Goal: Task Accomplishment & Management: Use online tool/utility

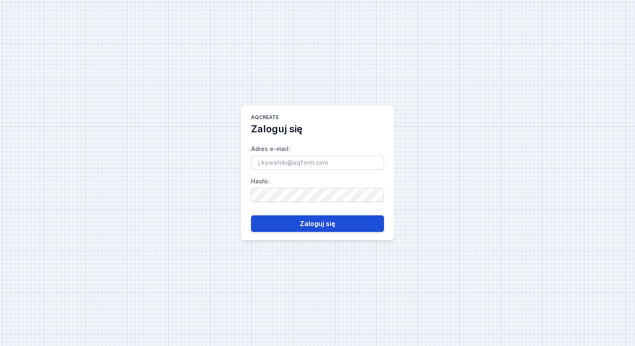
type input "[PERSON_NAME][EMAIL_ADDRESS][DOMAIN_NAME]"
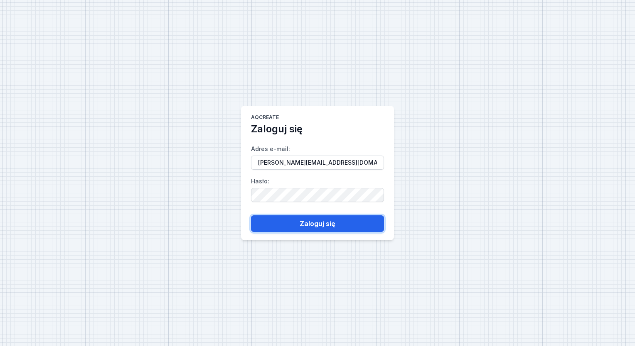
click at [274, 219] on button "Zaloguj się" at bounding box center [317, 224] width 133 height 17
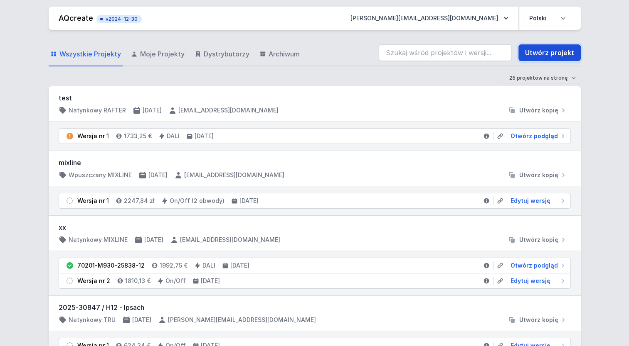
click at [560, 51] on link "Utwórz projekt" at bounding box center [549, 52] width 62 height 17
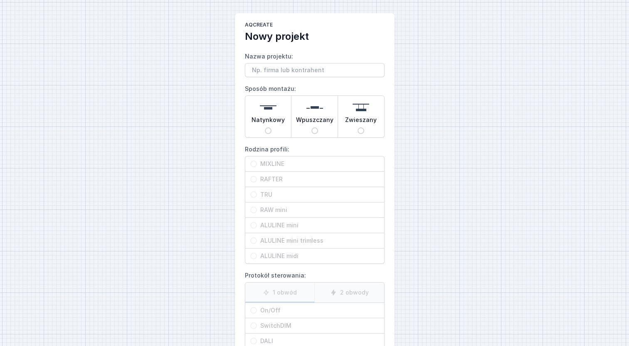
click at [358, 122] on span "Zwieszany" at bounding box center [361, 122] width 32 height 12
click at [358, 128] on input "Zwieszany" at bounding box center [360, 131] width 7 height 7
radio input "true"
click at [288, 166] on span "MIXLINE" at bounding box center [318, 164] width 122 height 8
click at [257, 166] on input "MIXLINE" at bounding box center [253, 164] width 7 height 7
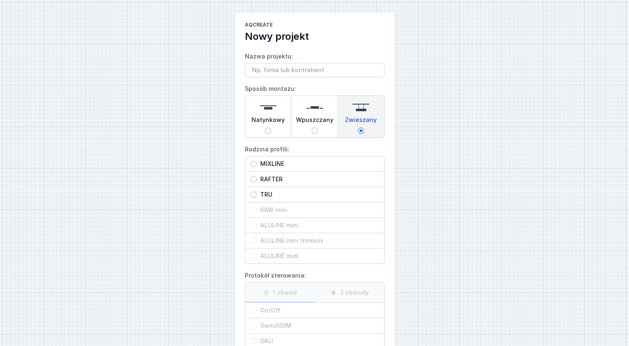
radio input "true"
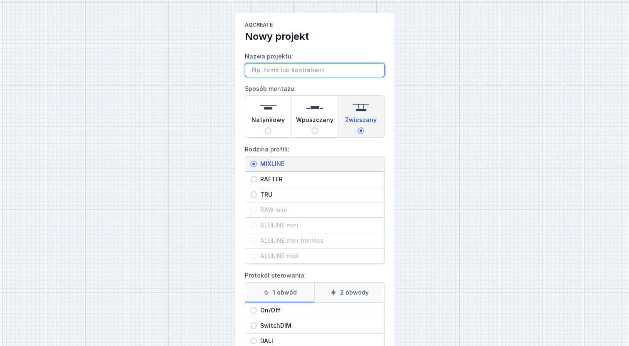
click at [277, 72] on input "Nazwa projektu:" at bounding box center [315, 70] width 140 height 14
paste input "[PERSON_NAME] <[EMAIL_ADDRESS][DOMAIN_NAME]>"
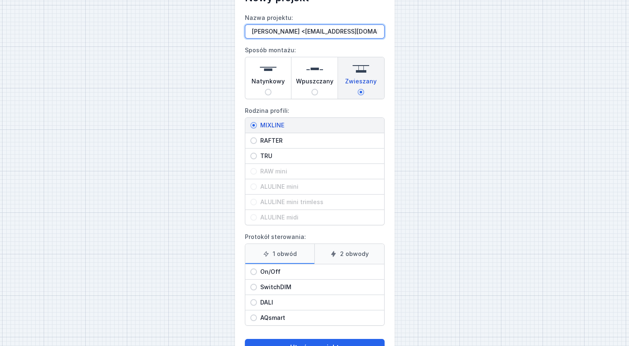
scroll to position [68, 0]
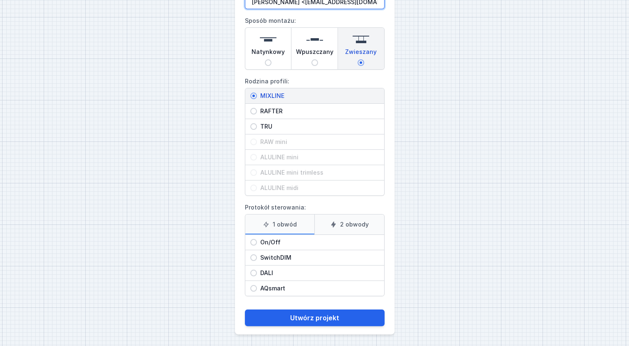
type input "[PERSON_NAME] <[EMAIL_ADDRESS][DOMAIN_NAME]>"
click at [263, 242] on span "On/Off" at bounding box center [318, 242] width 122 height 8
click at [257, 242] on input "On/Off" at bounding box center [253, 242] width 7 height 7
radio input "true"
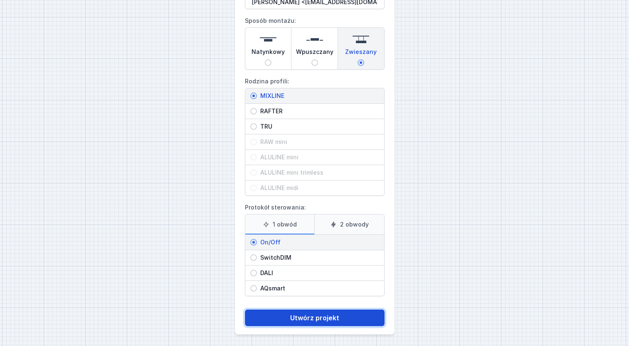
click at [319, 322] on button "Utwórz projekt" at bounding box center [315, 318] width 140 height 17
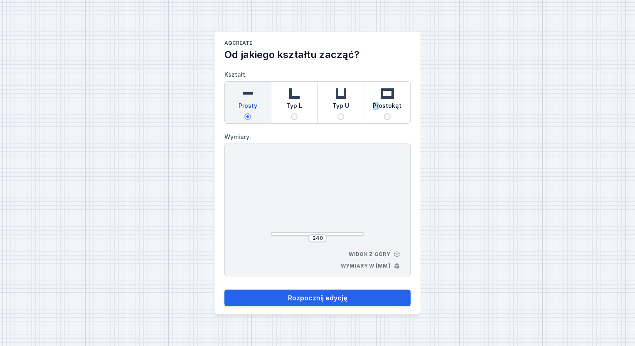
click at [380, 101] on div "Prostokąt" at bounding box center [387, 103] width 46 height 42
click at [389, 117] on input "Prostokąt" at bounding box center [387, 116] width 7 height 7
radio input "true"
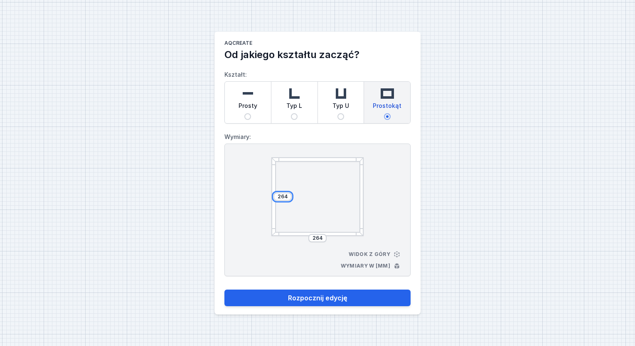
click at [283, 197] on input "264" at bounding box center [282, 197] width 13 height 7
type input "2500"
click at [320, 238] on input "264" at bounding box center [317, 238] width 13 height 7
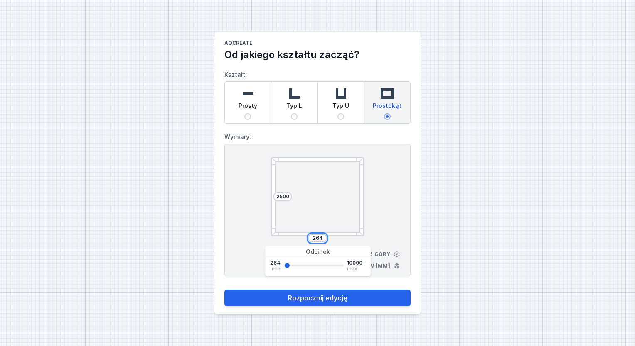
click at [320, 238] on input "264" at bounding box center [317, 238] width 13 height 7
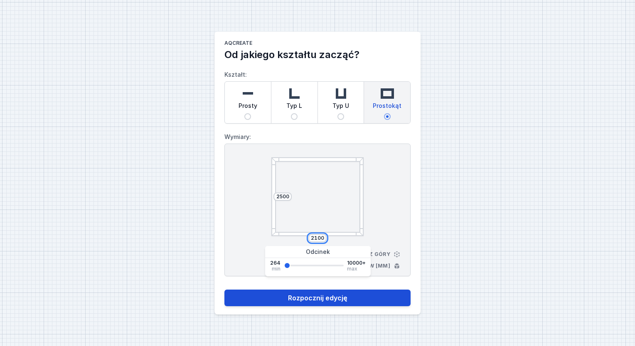
type input "2100"
click at [317, 297] on button "Rozpocznij edycję" at bounding box center [317, 298] width 186 height 17
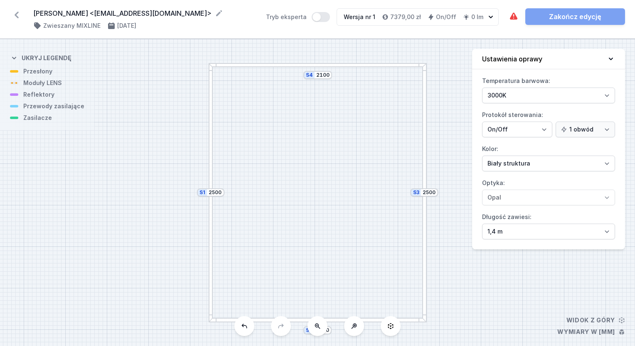
click at [320, 68] on div "S4 2100 S3 2500 S2 2100 S1 2500" at bounding box center [317, 192] width 635 height 307
click at [320, 66] on div at bounding box center [318, 65] width 218 height 5
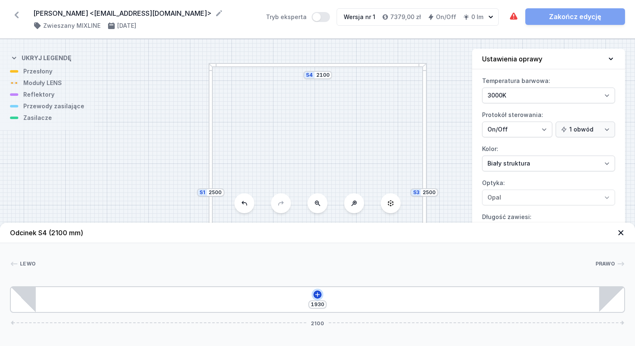
click at [317, 296] on icon at bounding box center [317, 295] width 7 height 7
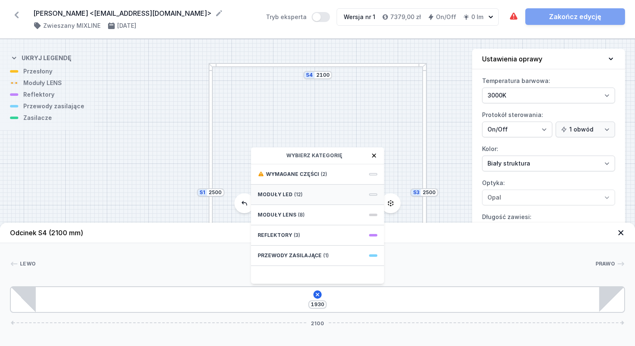
click at [305, 192] on div "Moduły LED (12)" at bounding box center [317, 195] width 133 height 20
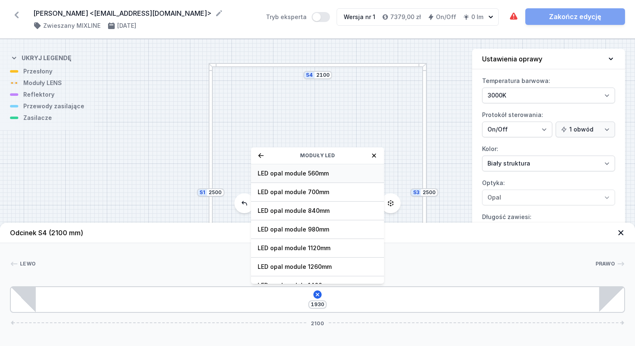
click at [318, 173] on span "LED opal module 560mm" at bounding box center [318, 174] width 120 height 8
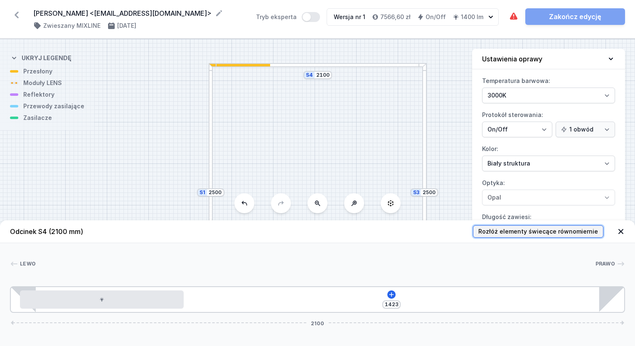
click at [541, 227] on button "Rozłóż elementy świecące równomiernie" at bounding box center [538, 232] width 130 height 12
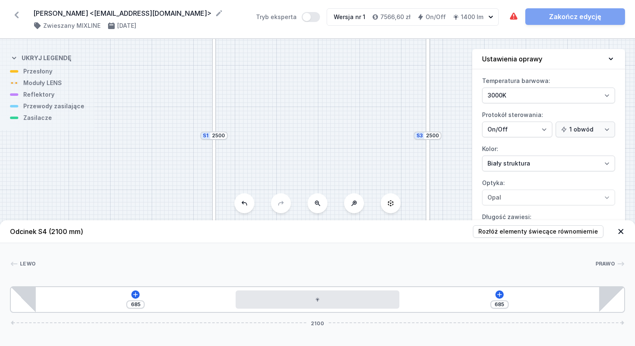
drag, startPoint x: 307, startPoint y: 123, endPoint x: 301, endPoint y: 23, distance: 99.9
click at [301, 23] on div "[PERSON_NAME] <[EMAIL_ADDRESS][DOMAIN_NAME]> ( 11629 /v 1 ) Zwieszany MIXLINE […" at bounding box center [317, 173] width 635 height 346
drag, startPoint x: 309, startPoint y: 139, endPoint x: 302, endPoint y: 36, distance: 103.3
click at [302, 36] on div "[PERSON_NAME] <[EMAIL_ADDRESS][DOMAIN_NAME]> ( 11629 /v 1 ) Zwieszany MIXLINE […" at bounding box center [317, 173] width 635 height 346
click at [312, 117] on div at bounding box center [304, 117] width 218 height 5
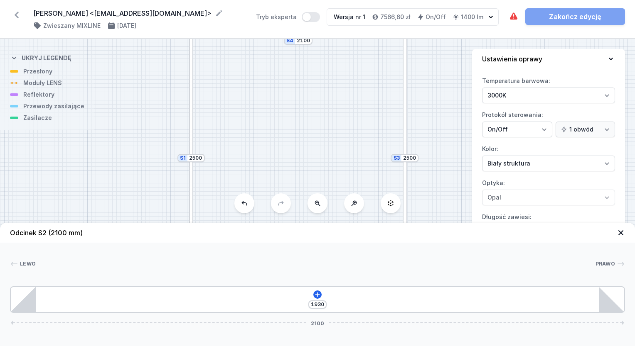
drag, startPoint x: 331, startPoint y: 74, endPoint x: 325, endPoint y: 242, distance: 168.4
click at [325, 242] on div "S4 2100 S3 2500 S2 2100 S1 2500 Odcinek S2 (2100 mm) Lewo Prawo [DATE] 2100 85 …" at bounding box center [317, 192] width 635 height 307
drag, startPoint x: 302, startPoint y: 94, endPoint x: 299, endPoint y: 157, distance: 62.8
click at [299, 157] on div "S4 2100 S3 2500 S2 2100 S1 2500" at bounding box center [317, 192] width 635 height 307
click at [296, 94] on div at bounding box center [294, 93] width 58 height 3
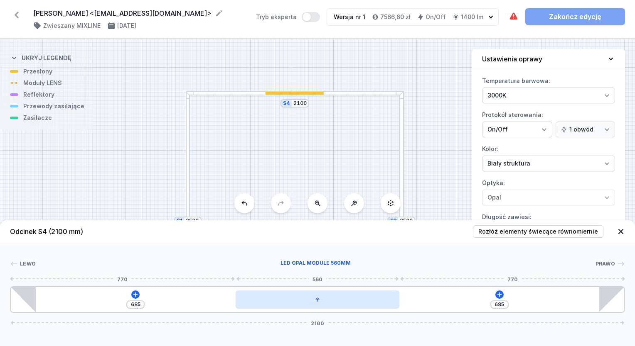
click at [339, 307] on div at bounding box center [318, 300] width 164 height 18
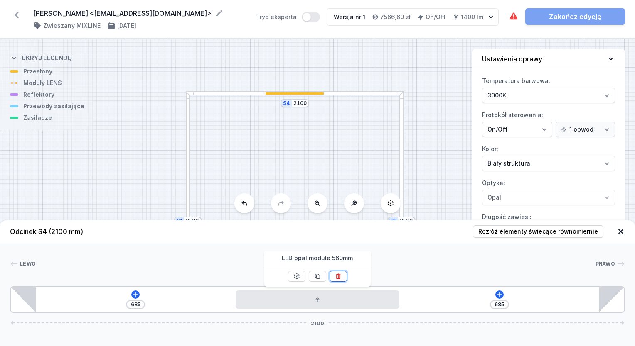
click at [335, 275] on icon at bounding box center [338, 276] width 7 height 7
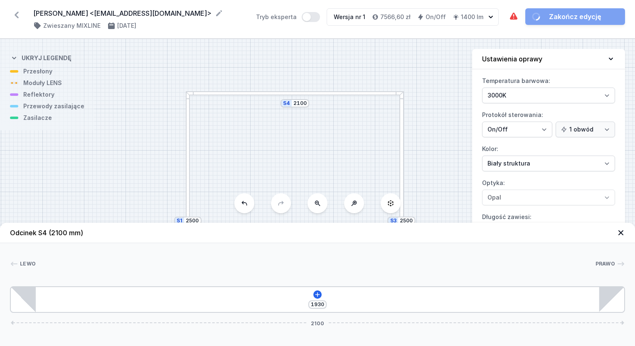
click at [402, 152] on div at bounding box center [401, 156] width 5 height 130
click at [469, 292] on icon at bounding box center [467, 295] width 7 height 7
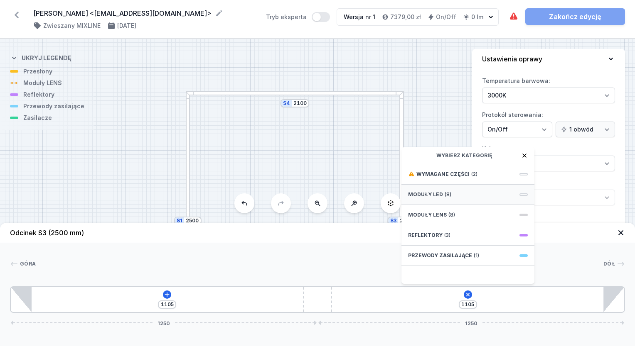
click at [445, 187] on div "Moduły LED (8)" at bounding box center [467, 195] width 133 height 20
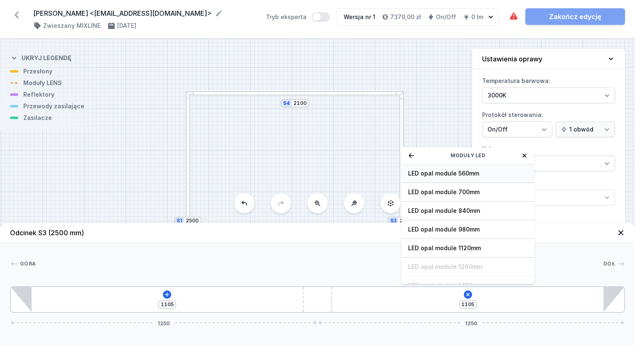
click at [465, 171] on span "LED opal module 560mm" at bounding box center [468, 174] width 120 height 8
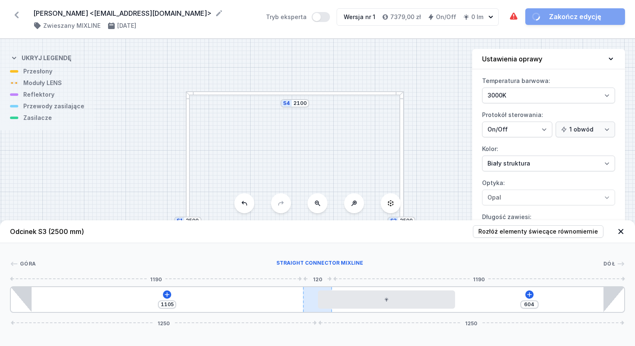
type input "697"
type input "1012"
type input "705"
type input "1004"
type input "748"
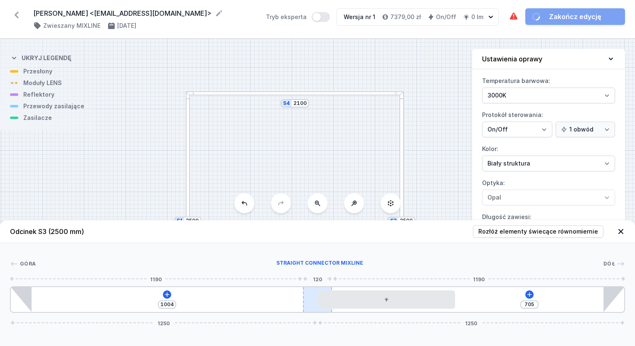
type input "961"
type input "806"
type input "903"
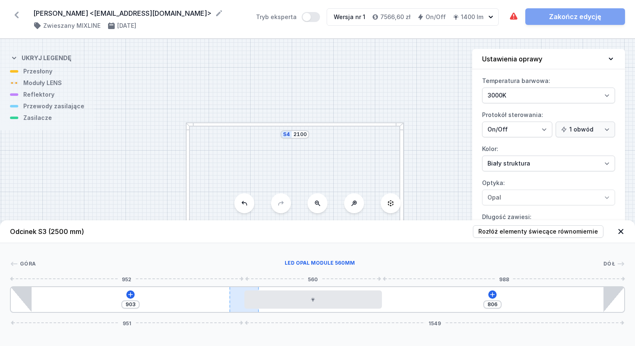
type input "903"
type input "806"
type input "1000"
type input "709"
type input "1079"
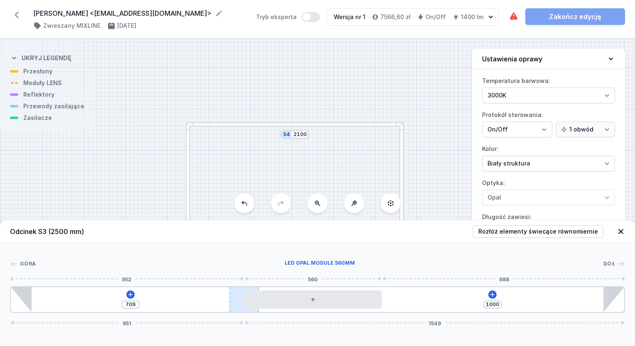
type input "630"
type input "1125"
type input "584"
type input "1151"
type input "558"
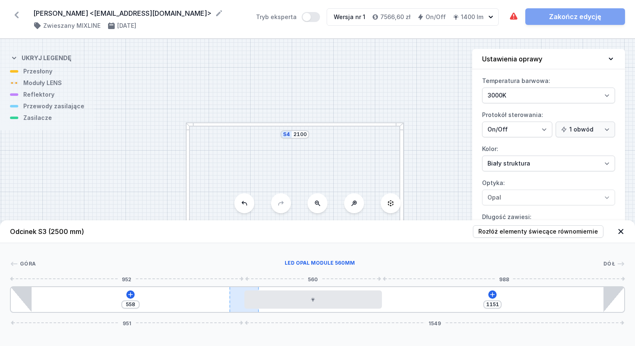
type input "1161"
type input "548"
type input "1181"
type input "528"
type input "1192"
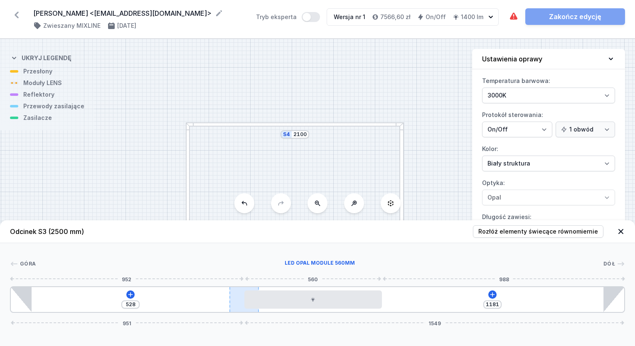
type input "517"
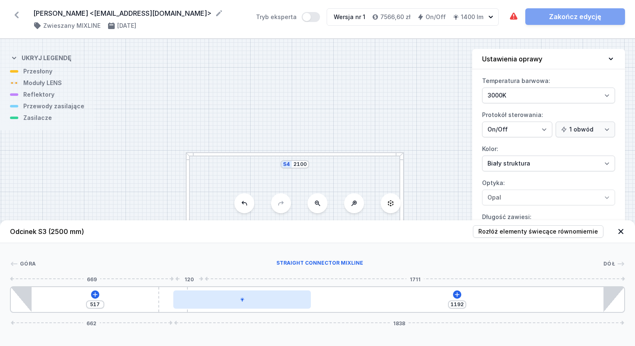
type input "1220"
type input "489"
type input "1238"
type input "471"
type input "1243"
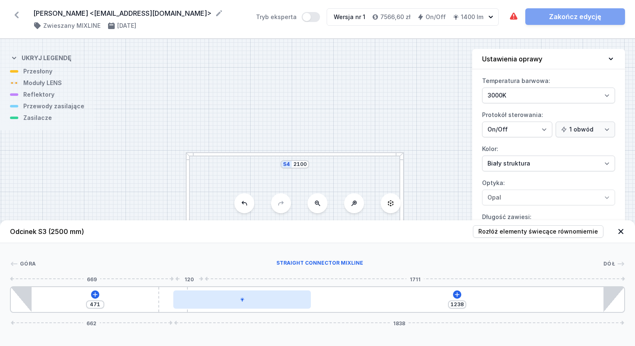
type input "466"
type input "1245"
type input "464"
type input "1252"
type input "457"
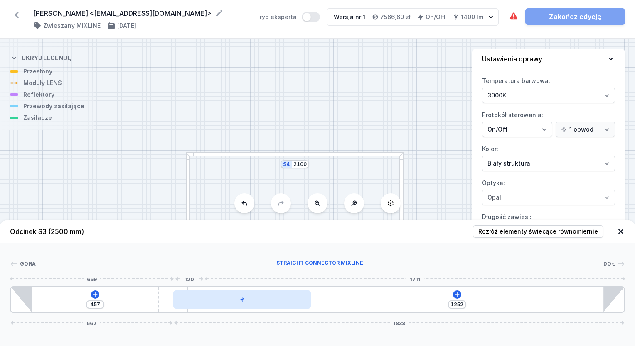
type input "1258"
type input "451"
type input "1278"
type input "431"
type input "1296"
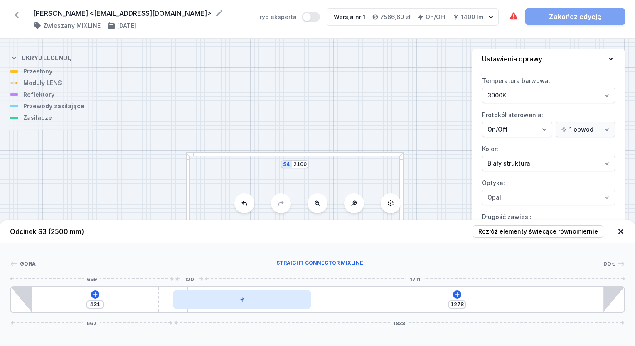
type input "413"
type input "1313"
type input "396"
type input "1318"
type input "391"
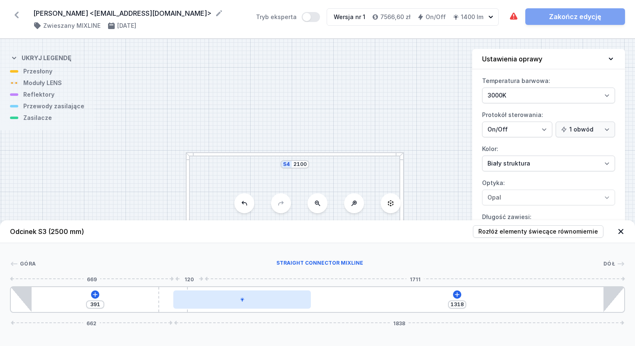
type input "1324"
type input "385"
type input "1326"
type input "383"
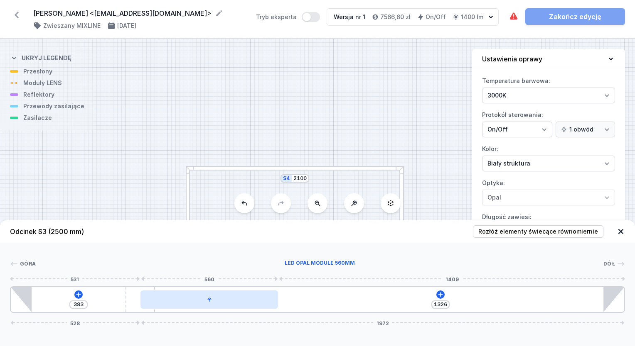
drag, startPoint x: 308, startPoint y: 297, endPoint x: 149, endPoint y: 295, distance: 158.7
click at [149, 295] on div "383 1326 528 1972" at bounding box center [317, 300] width 615 height 27
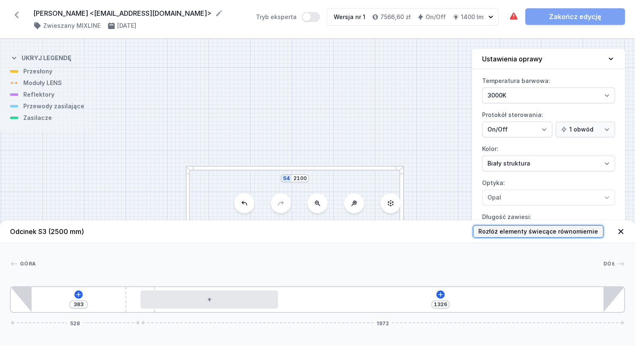
click at [513, 235] on span "Rozłóż elementy świecące równomiernie" at bounding box center [538, 232] width 120 height 8
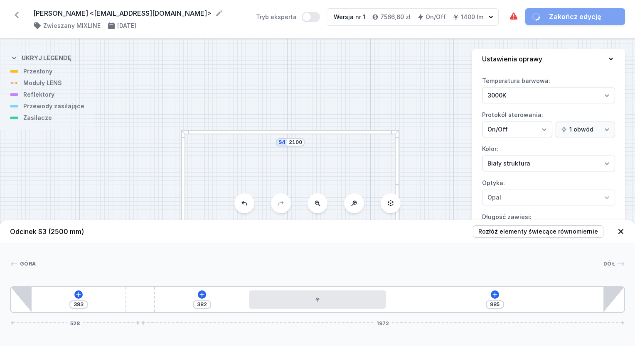
drag, startPoint x: 285, startPoint y: 71, endPoint x: 265, endPoint y: -31, distance: 104.1
click at [265, 0] on html "[PERSON_NAME] <[EMAIL_ADDRESS][DOMAIN_NAME]> ( 11629 /v 1 ) Zwieszany MIXLINE […" at bounding box center [317, 173] width 635 height 346
drag, startPoint x: 267, startPoint y: 163, endPoint x: 238, endPoint y: 132, distance: 42.1
click at [284, 101] on div "S4 2100 S3 2500 S2 2100 S1 2500" at bounding box center [317, 192] width 635 height 307
click at [186, 168] on div at bounding box center [185, 197] width 5 height 130
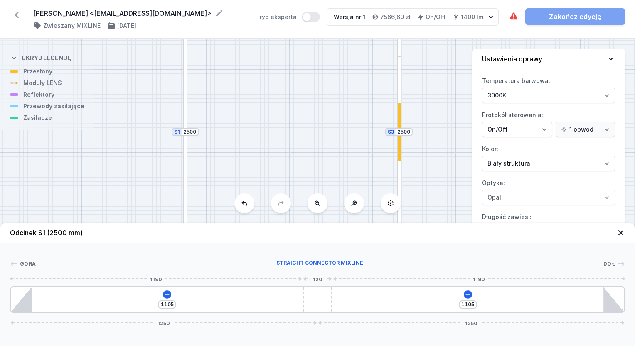
type input "1201"
type input "1009"
type input "1233"
type input "977"
type input "1282"
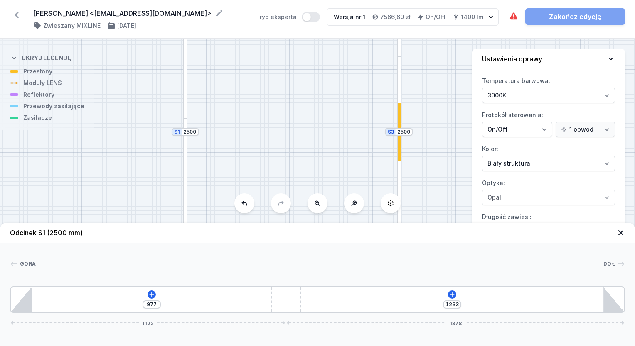
type input "928"
type input "1358"
type input "852"
type input "1445"
type input "765"
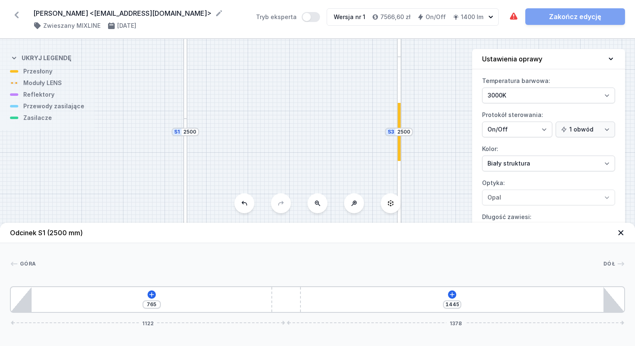
type input "1526"
type input "684"
type input "1578"
type input "632"
type input "1613"
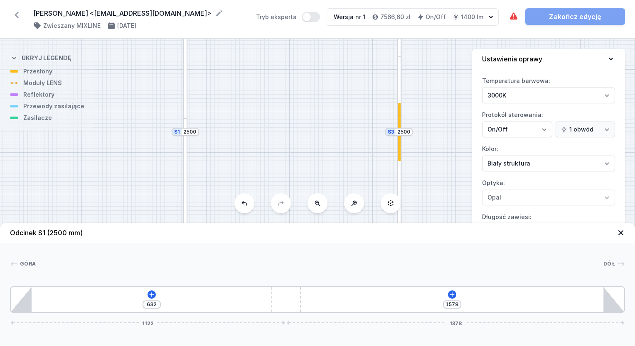
type input "597"
type input "1614"
type input "596"
type input "1642"
type input "568"
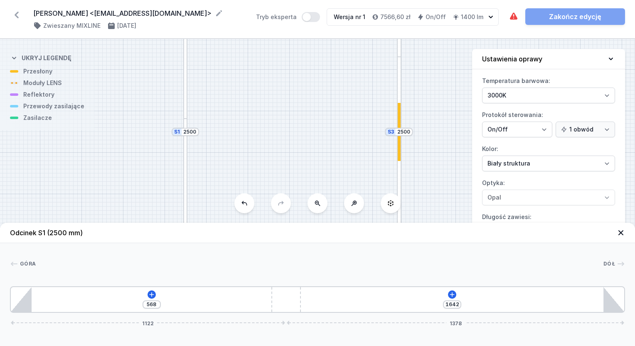
type input "1674"
type input "536"
type input "1698"
type input "512"
type input "1716"
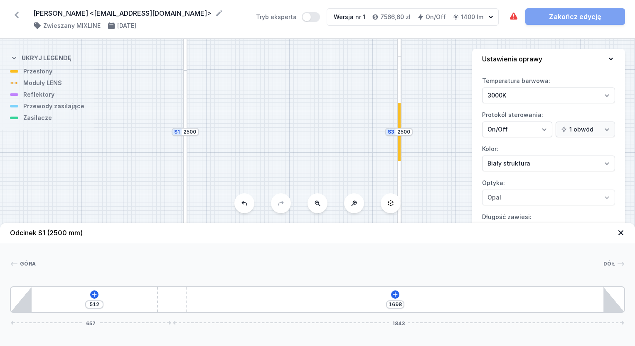
type input "494"
type input "1733"
type input "477"
type input "1749"
type input "461"
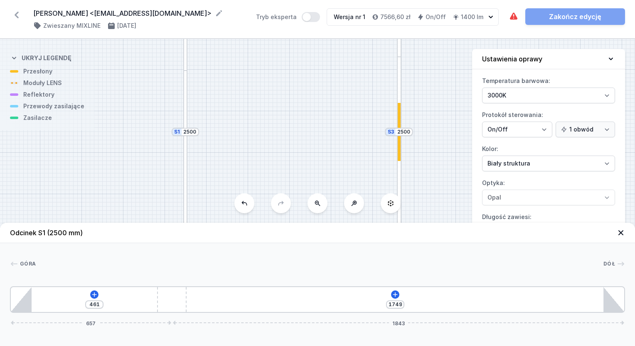
type input "1786"
type input "424"
type input "1815"
type input "395"
type input "1840"
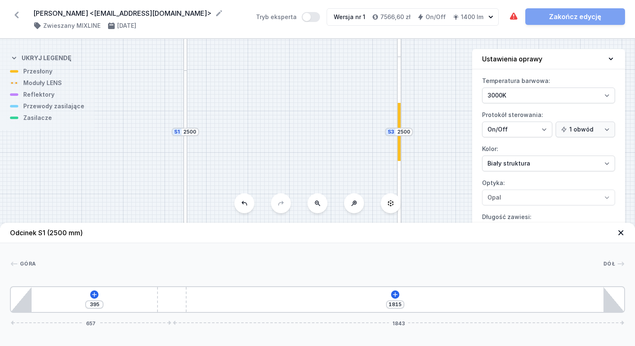
type input "370"
type input "1845"
type input "365"
type input "1843"
type input "367"
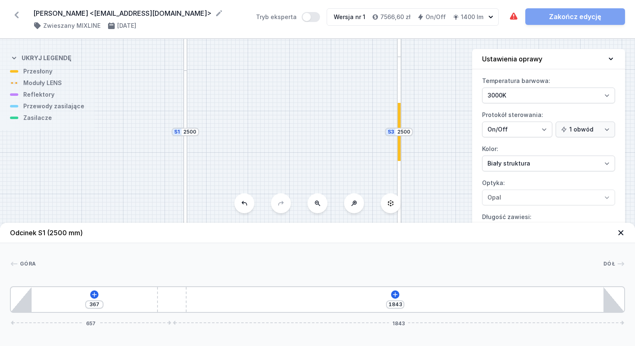
drag, startPoint x: 323, startPoint y: 302, endPoint x: 174, endPoint y: 304, distance: 148.3
click at [165, 304] on div "[CREDIT_CARD_NUMBER]" at bounding box center [317, 300] width 615 height 27
type input "1825"
type input "385"
click at [376, 298] on icon at bounding box center [379, 295] width 7 height 7
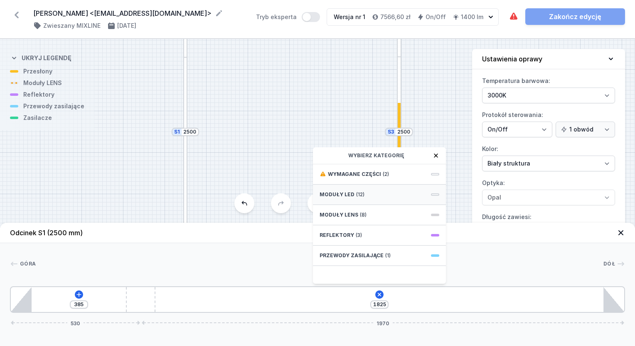
click at [359, 195] on span "(12)" at bounding box center [360, 195] width 8 height 7
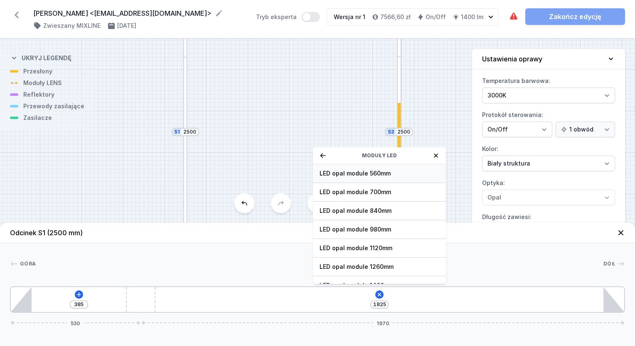
click at [379, 170] on span "LED opal module 560mm" at bounding box center [379, 174] width 120 height 8
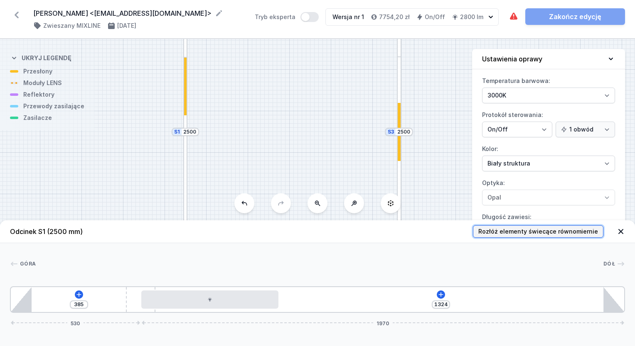
click at [518, 230] on span "Rozłóż elementy świecące równomiernie" at bounding box center [538, 232] width 120 height 8
type input "885"
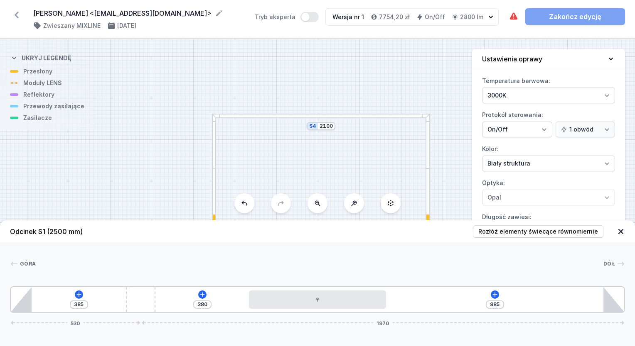
drag, startPoint x: 305, startPoint y: 98, endPoint x: 334, endPoint y: 208, distance: 113.5
click at [334, 210] on div "S4 2100 S3 2500 S2 2100 S1 2500" at bounding box center [317, 192] width 635 height 307
click at [330, 116] on div at bounding box center [321, 116] width 218 height 5
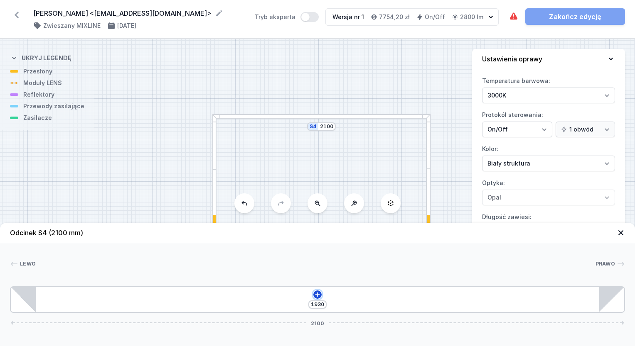
click at [317, 295] on icon at bounding box center [317, 294] width 5 height 5
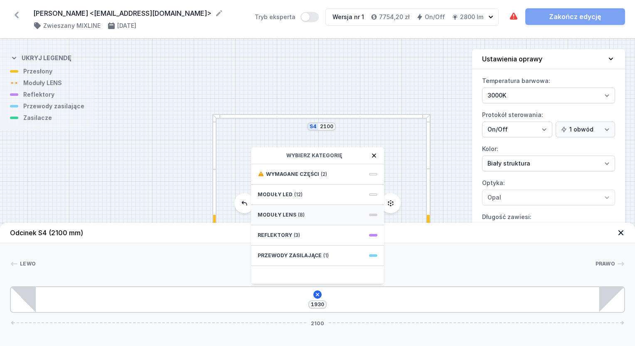
click at [303, 219] on div "Moduły LENS (8)" at bounding box center [317, 215] width 133 height 20
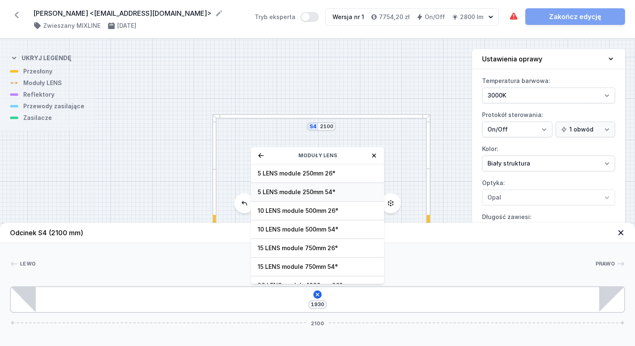
click at [317, 197] on div "5 LENS module 250mm 54°" at bounding box center [317, 192] width 133 height 19
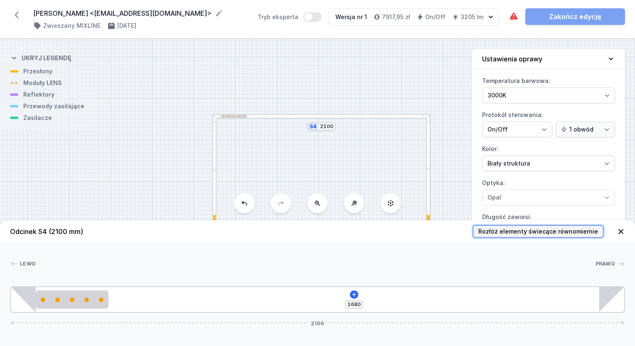
click at [522, 238] on button "Rozłóż elementy świecące równomiernie" at bounding box center [538, 232] width 130 height 12
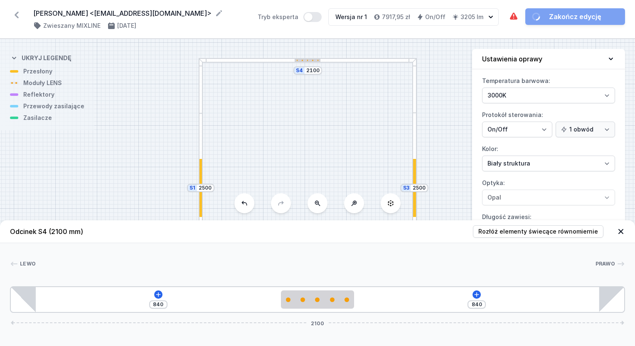
drag, startPoint x: 387, startPoint y: 113, endPoint x: 366, endPoint y: 103, distance: 23.2
click at [373, 81] on div "S4 2100 S3 2500 S2 2100 S1 2500" at bounding box center [317, 192] width 635 height 307
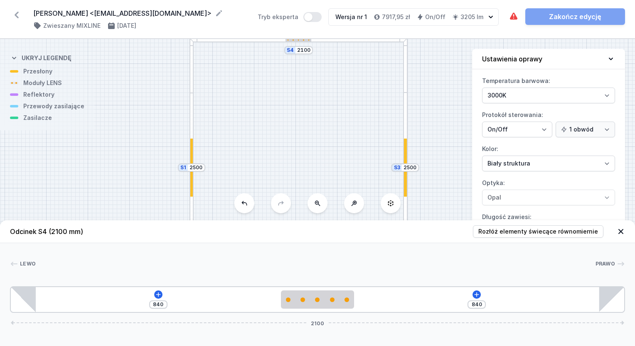
drag, startPoint x: 357, startPoint y: 146, endPoint x: 337, endPoint y: 32, distance: 116.0
click at [338, 31] on div "[PERSON_NAME] <[EMAIL_ADDRESS][DOMAIN_NAME]> ( 11629 /v 1 ) Zwieszany MIXLINE […" at bounding box center [317, 173] width 635 height 346
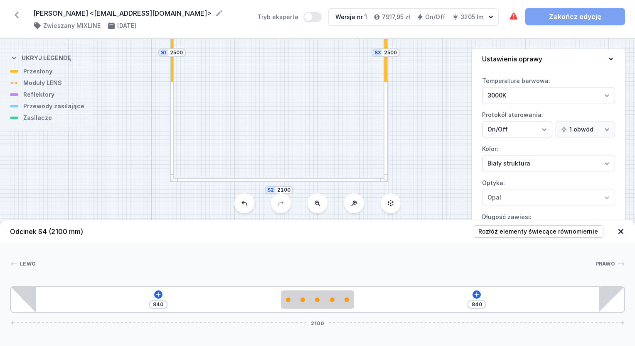
click at [290, 182] on div at bounding box center [279, 180] width 218 height 5
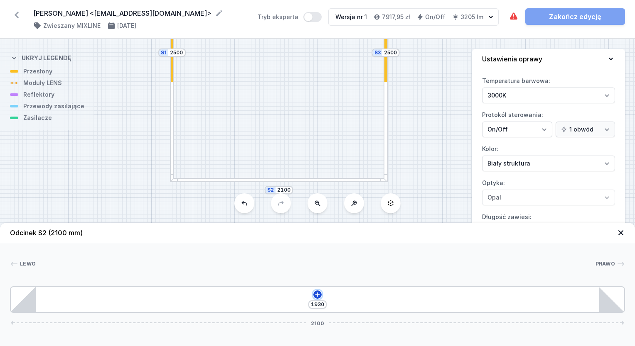
click at [318, 296] on icon at bounding box center [317, 295] width 7 height 7
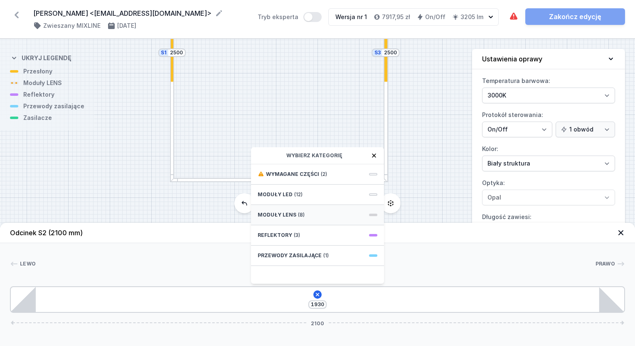
click at [316, 219] on div "Moduły LENS (8)" at bounding box center [317, 215] width 133 height 20
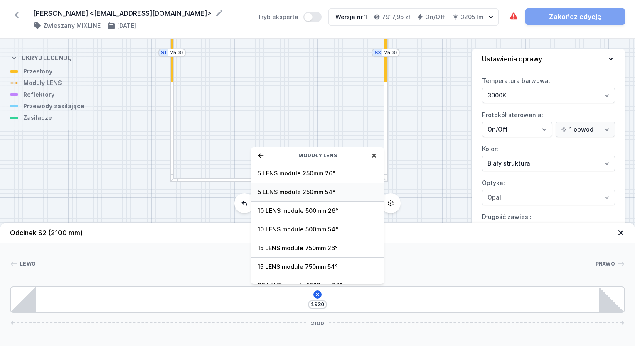
click at [331, 191] on span "5 LENS module 250mm 54°" at bounding box center [318, 192] width 120 height 8
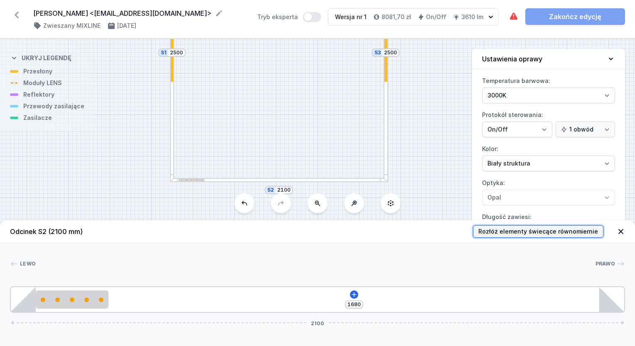
click at [553, 229] on span "Rozłóż elementy świecące równomiernie" at bounding box center [538, 232] width 120 height 8
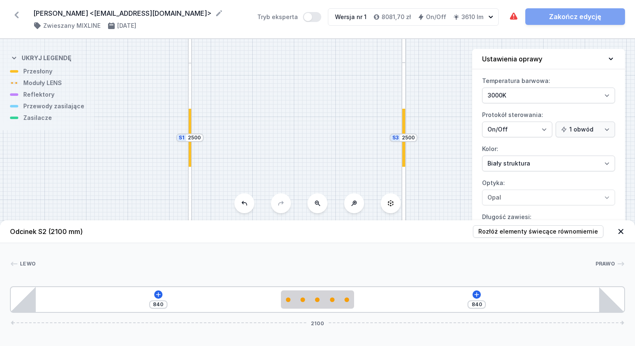
drag, startPoint x: 263, startPoint y: 99, endPoint x: 280, endPoint y: 188, distance: 90.7
click at [280, 188] on div "S4 2100 S3 2500 S2 2100 S1 2500" at bounding box center [317, 192] width 635 height 307
drag, startPoint x: 321, startPoint y: 72, endPoint x: 314, endPoint y: 168, distance: 96.2
click at [312, 173] on div "S4 2100 S3 2500 S2 2100 S1 2500" at bounding box center [317, 192] width 635 height 307
click at [365, 117] on div at bounding box center [288, 115] width 218 height 5
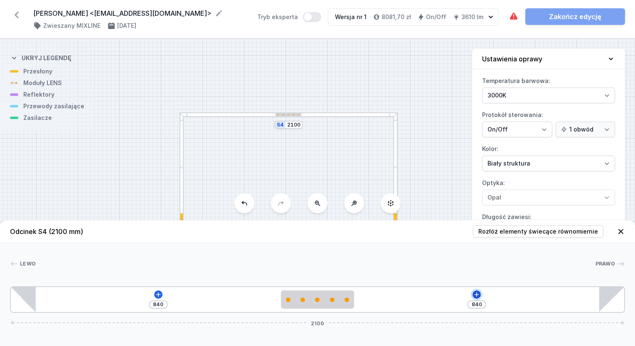
click at [477, 297] on icon at bounding box center [476, 294] width 5 height 5
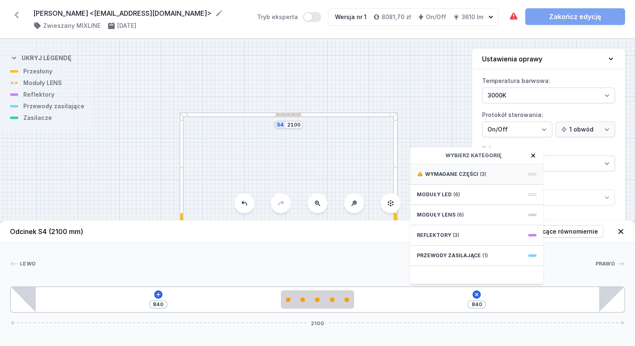
click at [474, 171] on span "Wymagane części" at bounding box center [451, 174] width 53 height 7
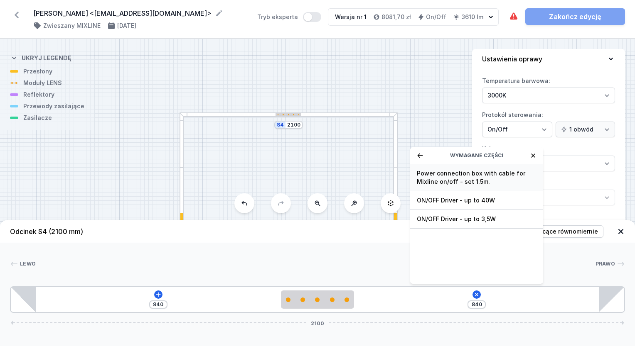
click at [464, 184] on span "Power connection box with cable for Mixline on/off - set 1.5m." at bounding box center [477, 178] width 120 height 17
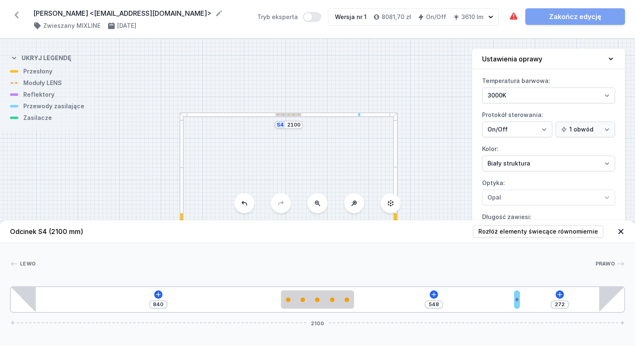
type input "184"
type input "636"
type input "108"
type input "712"
type input "61"
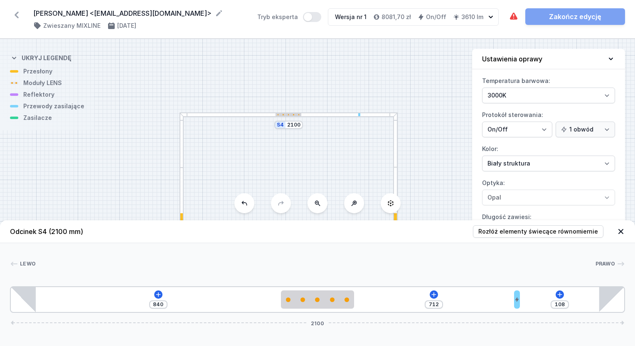
type input "759"
type input "31"
type input "789"
type input "10"
drag, startPoint x: 358, startPoint y: 297, endPoint x: 636, endPoint y: 311, distance: 278.7
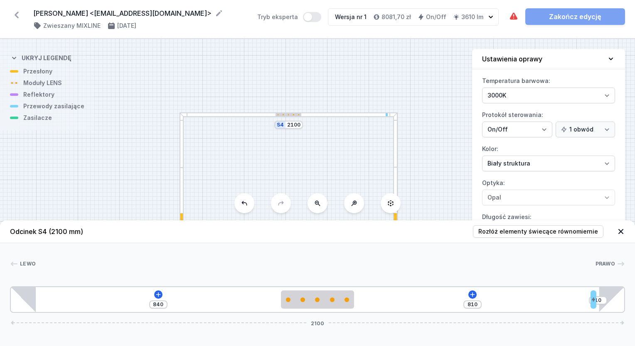
click at [634, 311] on html "[PERSON_NAME] <[EMAIL_ADDRESS][DOMAIN_NAME]> ( 11629 /v 1 ) Zwieszany MIXLINE […" at bounding box center [317, 173] width 635 height 346
click at [472, 293] on icon at bounding box center [472, 294] width 5 height 5
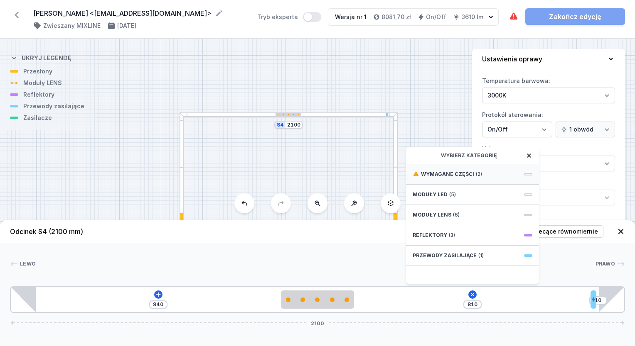
click at [469, 180] on div "Wymagane części (2)" at bounding box center [472, 175] width 133 height 20
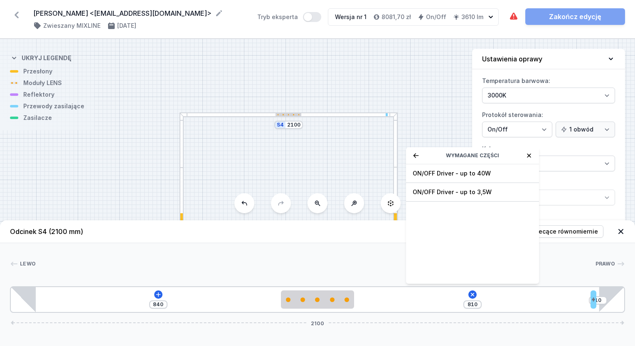
click at [476, 175] on span "ON/OFF Driver - up to 40W" at bounding box center [473, 174] width 120 height 8
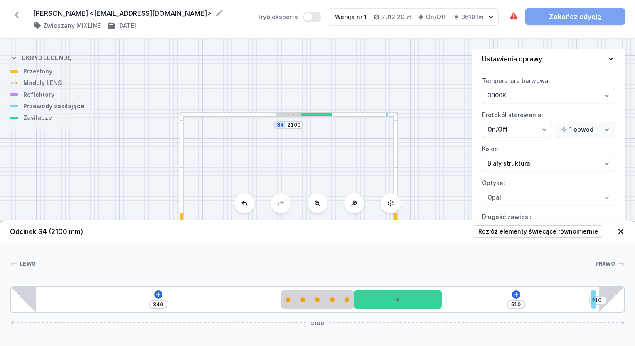
click at [518, 300] on div "840 510 10 2100" at bounding box center [317, 300] width 615 height 27
click at [517, 297] on icon at bounding box center [516, 295] width 7 height 7
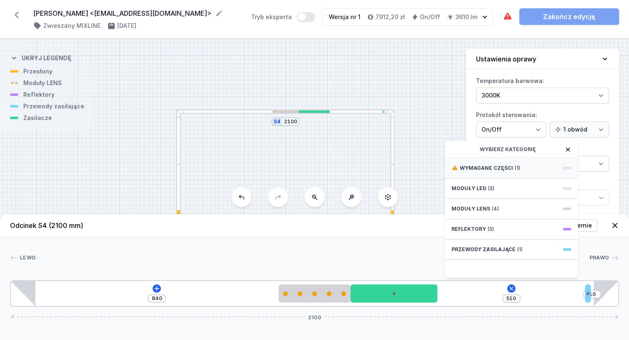
click at [498, 172] on span "Wymagane części" at bounding box center [485, 168] width 53 height 7
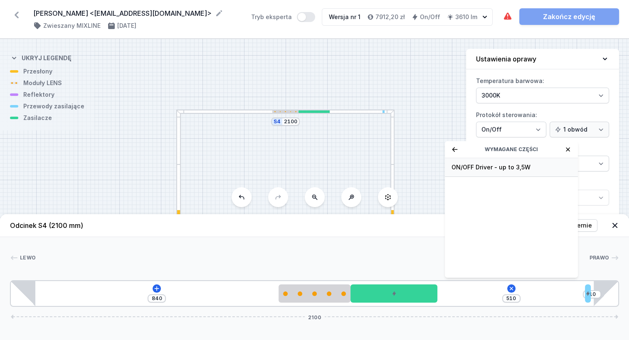
click at [499, 172] on span "ON/OFF Driver - up to 3,5W" at bounding box center [511, 167] width 120 height 8
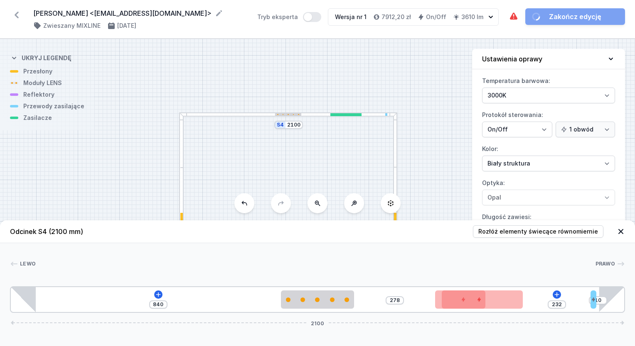
type input "223"
type input "287"
type input "221"
type input "289"
type input "60"
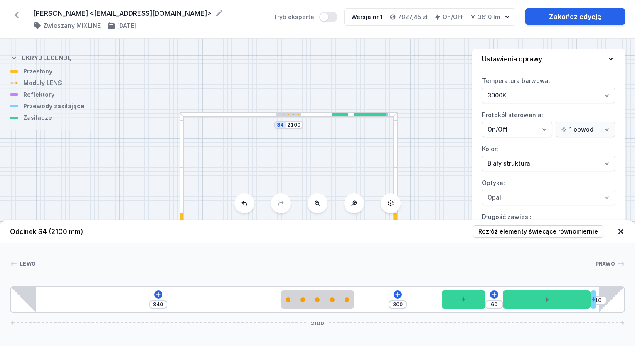
drag, startPoint x: 422, startPoint y: 303, endPoint x: 587, endPoint y: 310, distance: 165.5
type input "285"
type input "75"
type input "287"
type input "73"
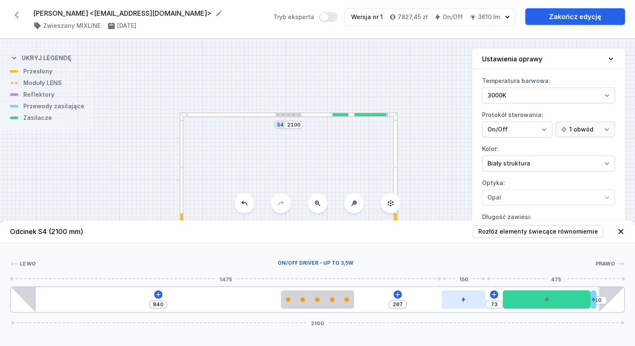
type input "291"
type input "69"
type input "295"
type input "65"
type input "296"
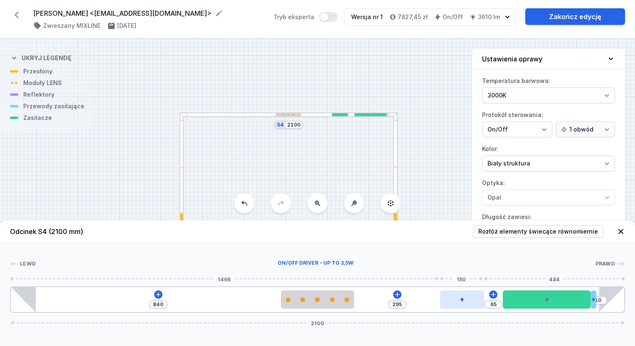
type input "64"
type input "298"
type input "62"
type input "299"
type input "61"
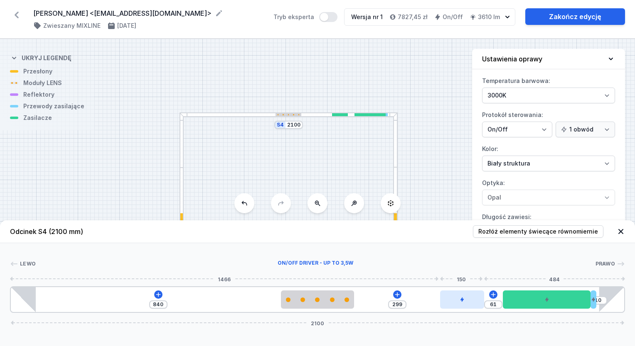
type input "300"
type input "60"
type input "302"
type input "58"
type input "303"
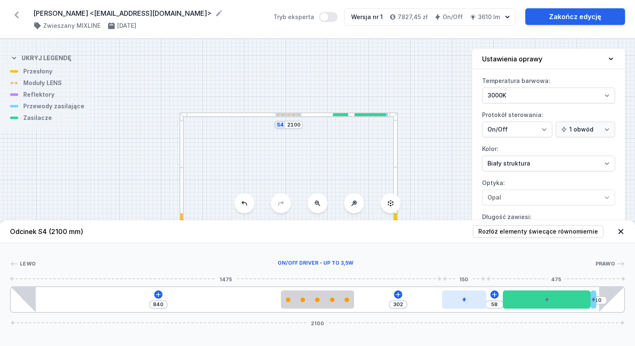
type input "57"
type input "307"
type input "53"
type input "311"
type input "49"
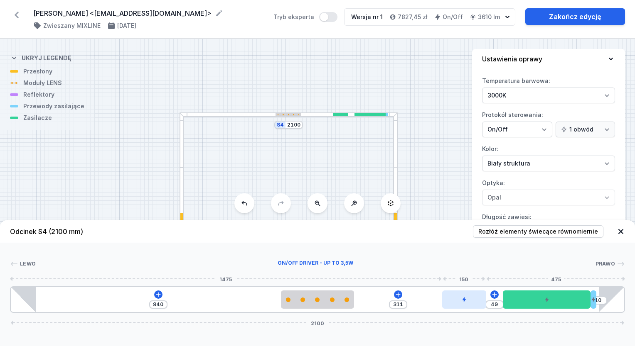
type input "314"
type input "46"
type input "316"
type input "44"
type input "317"
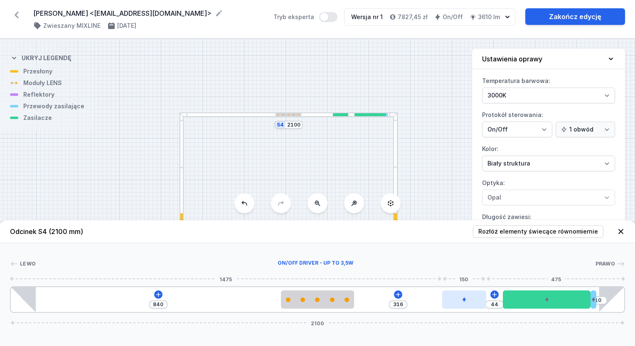
type input "43"
type input "318"
type input "42"
type input "320"
type input "40"
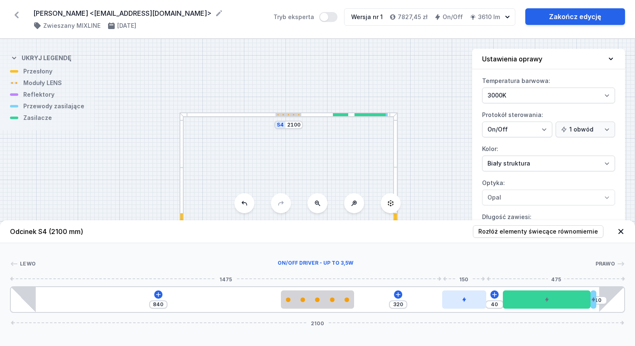
type input "321"
type input "39"
type input "322"
type input "38"
type input "324"
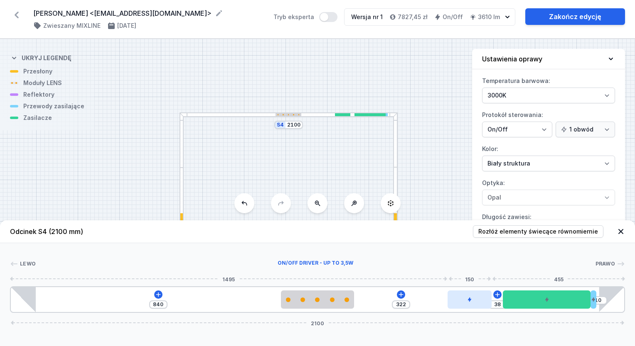
type input "36"
type input "325"
type input "35"
type input "327"
type input "33"
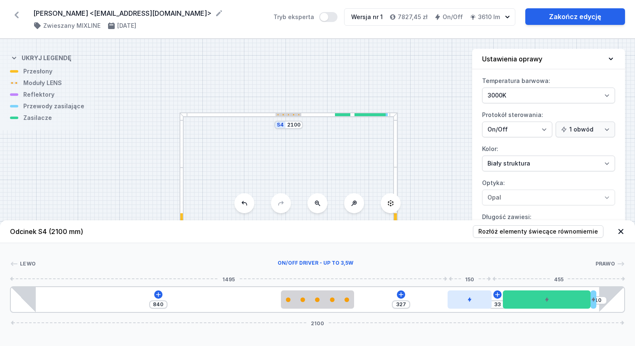
type input "329"
type input "31"
type input "331"
type input "29"
type input "332"
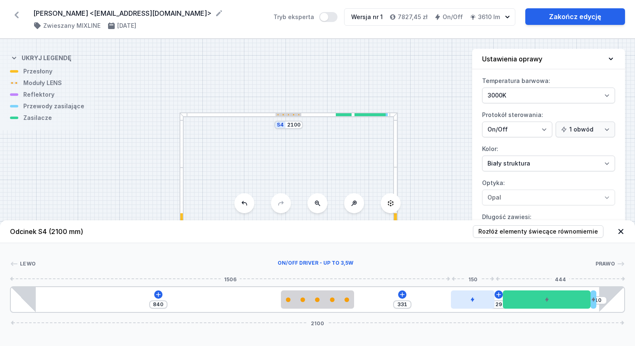
type input "28"
type input "333"
type input "27"
type input "335"
type input "25"
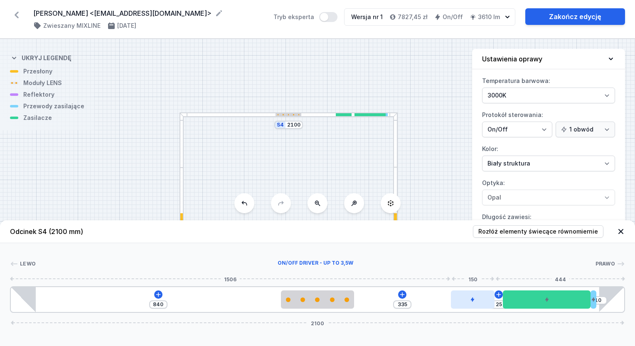
type input "336"
type input "24"
type input "360"
drag, startPoint x: 464, startPoint y: 307, endPoint x: 482, endPoint y: 308, distance: 17.5
click at [482, 308] on div at bounding box center [481, 300] width 44 height 18
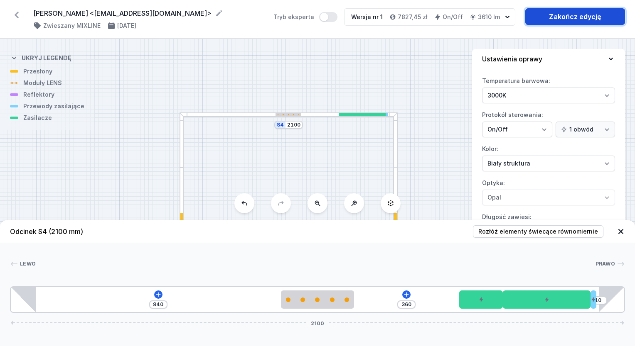
click at [538, 21] on link "Zakończ edycję" at bounding box center [575, 16] width 100 height 17
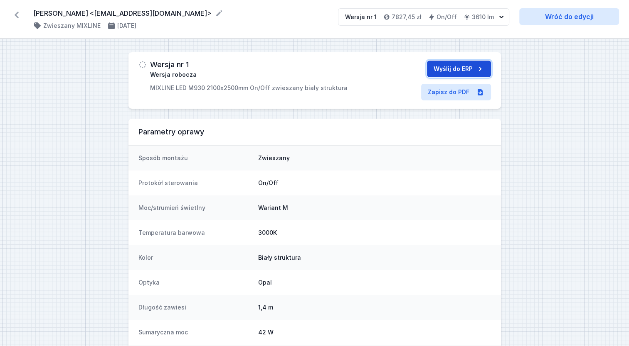
click at [457, 67] on button "Wyślij do ERP" at bounding box center [459, 69] width 64 height 17
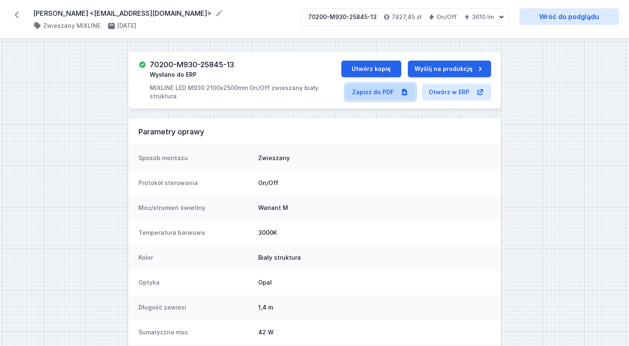
click at [370, 97] on link "Zapisz do PDF" at bounding box center [380, 92] width 70 height 17
